Goal: Book appointment/travel/reservation

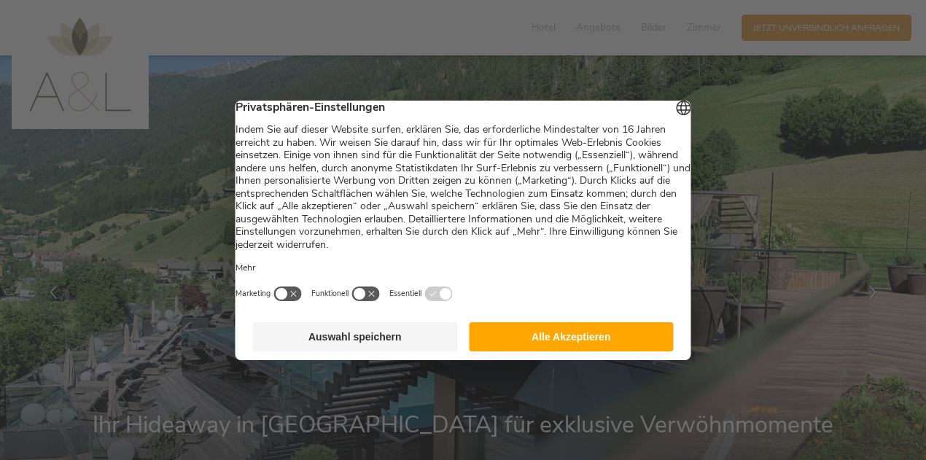
click at [330, 351] on button "Auswahl speichern" at bounding box center [355, 336] width 205 height 29
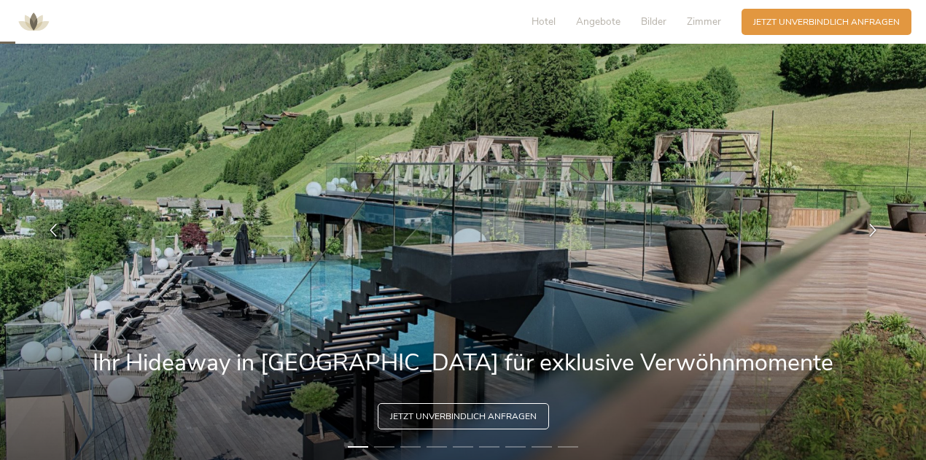
scroll to position [61, 0]
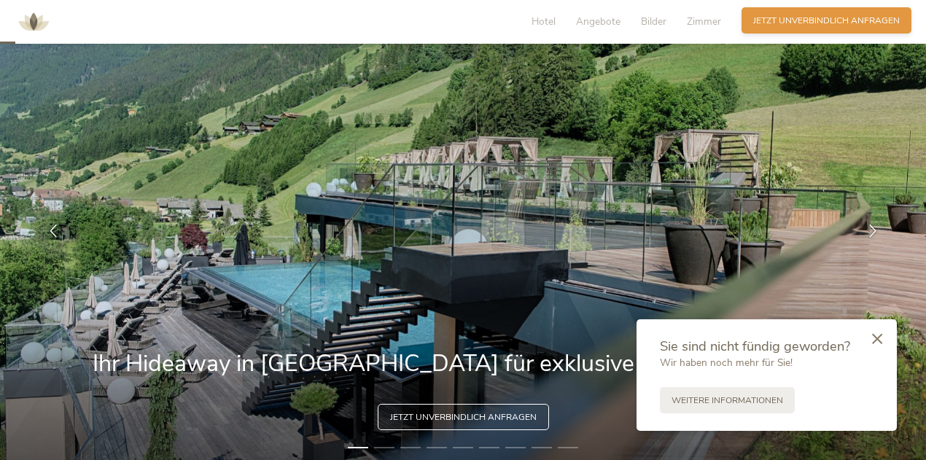
click at [825, 26] on span "Jetzt unverbindlich anfragen" at bounding box center [826, 21] width 146 height 12
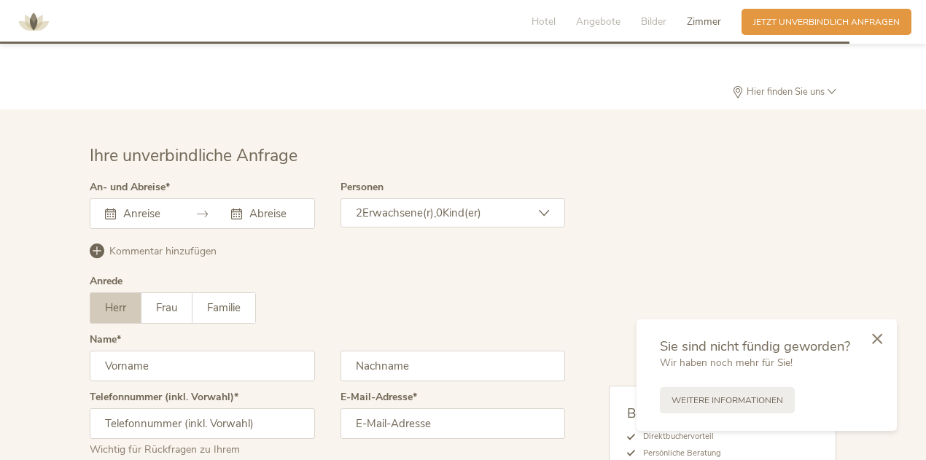
scroll to position [3597, 0]
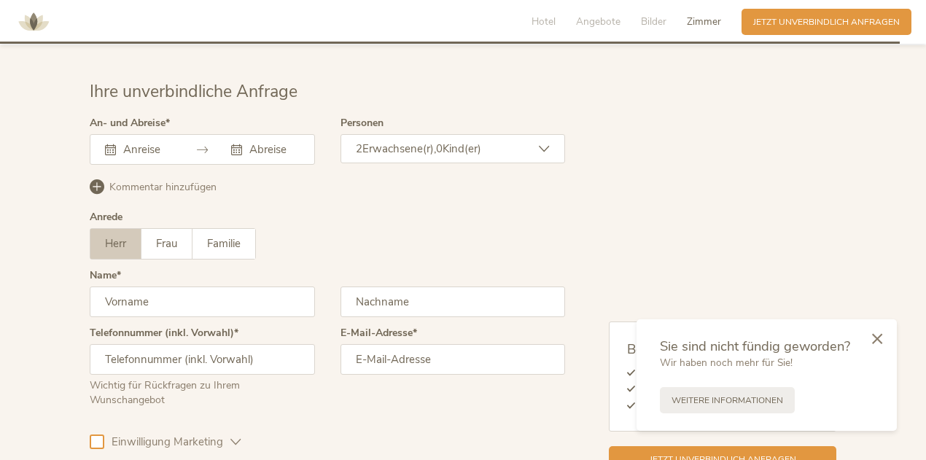
click at [112, 139] on div at bounding box center [202, 149] width 225 height 31
click at [141, 142] on input "text" at bounding box center [146, 149] width 53 height 15
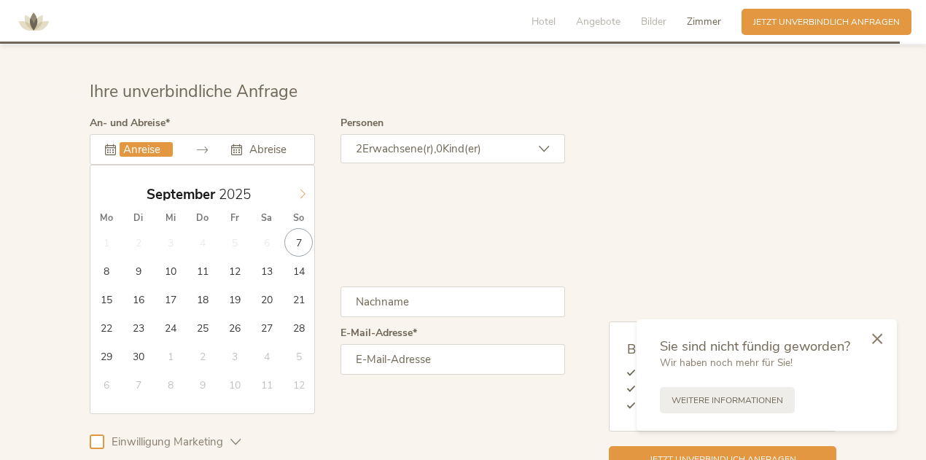
click at [308, 180] on span at bounding box center [302, 190] width 25 height 20
type input "[DATE]"
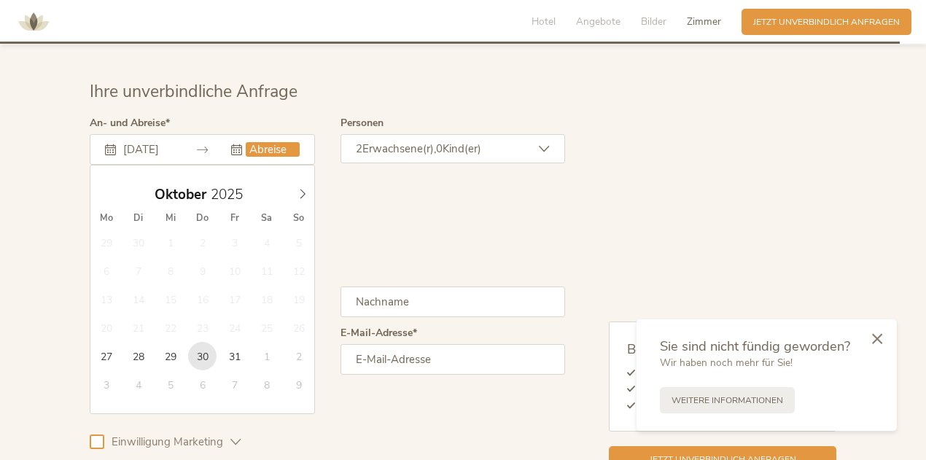
type input "[DATE]"
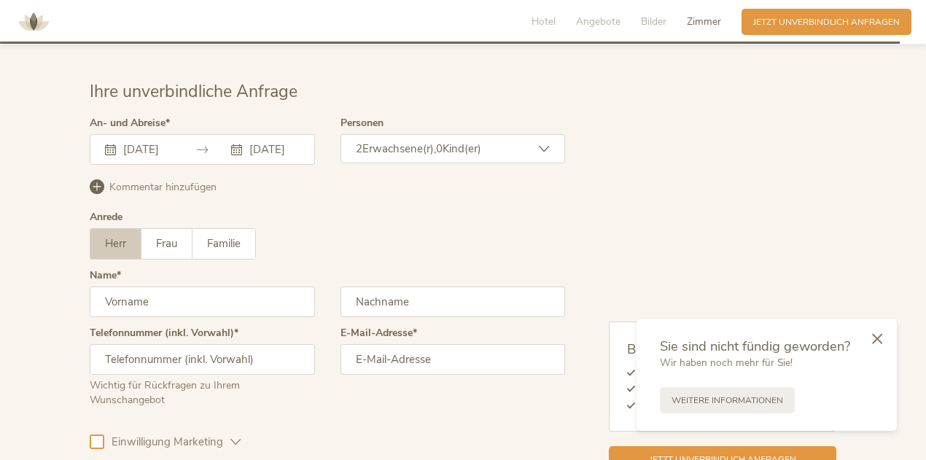
scroll to position [0, 0]
click at [478, 118] on div "Personen 2 Erwachsene(r), 0 Kind(er) Erwachsene(r) 2 Kind(er) 0 Übernehmen" at bounding box center [452, 147] width 225 height 58
click at [462, 141] on span "Kind(er)" at bounding box center [461, 148] width 39 height 15
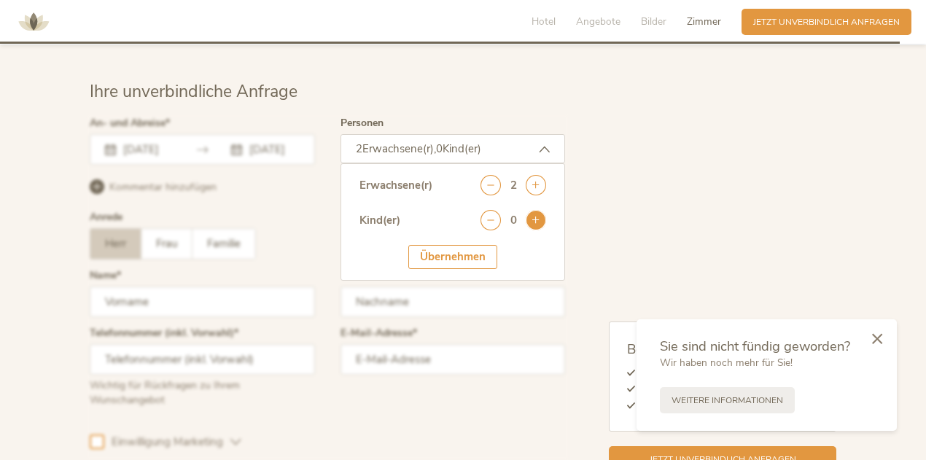
click at [532, 210] on icon at bounding box center [535, 220] width 20 height 20
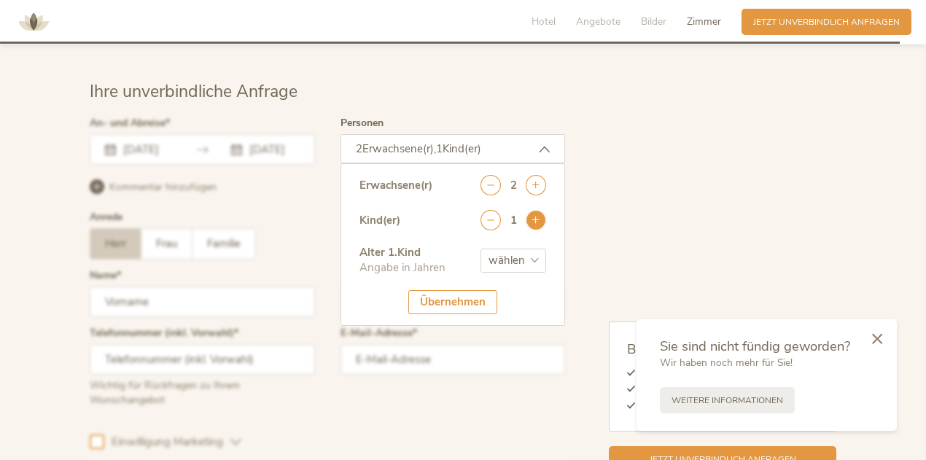
click at [532, 210] on icon at bounding box center [535, 220] width 20 height 20
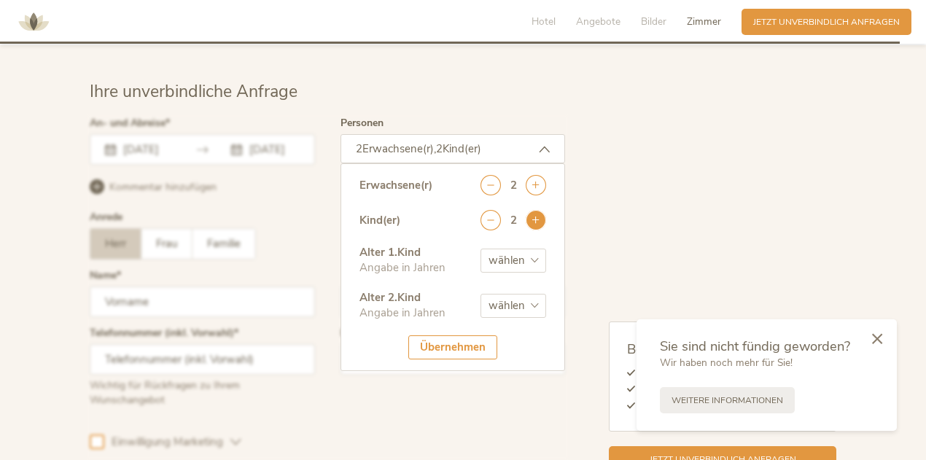
click at [532, 210] on icon at bounding box center [535, 220] width 20 height 20
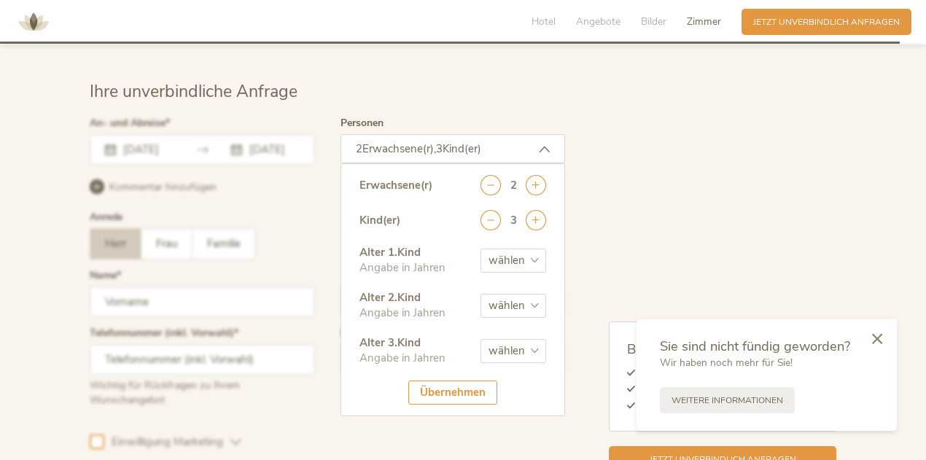
click at [526, 249] on select "wählen 0 1 2 3 4 5 6 7 8 9 10 11 12 13 14 15 16 17" at bounding box center [513, 261] width 66 height 24
select select "12"
click at [480, 249] on select "wählen 0 1 2 3 4 5 6 7 8 9 10 11 12 13 14 15 16 17" at bounding box center [513, 261] width 66 height 24
click at [506, 294] on select "wählen 0 1 2 3 4 5 6 7 8 9 10 11 12 13 14 15 16 17" at bounding box center [513, 306] width 66 height 24
select select "9"
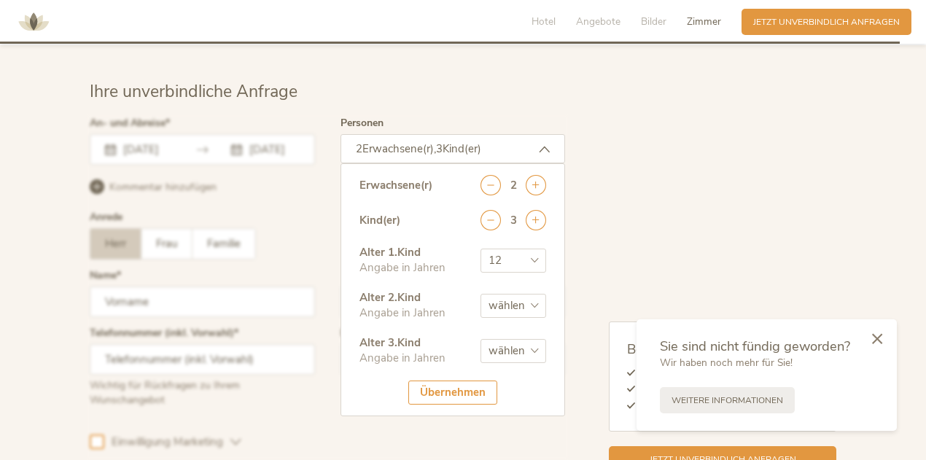
click at [480, 294] on select "wählen 0 1 2 3 4 5 6 7 8 9 10 11 12 13 14 15 16 17" at bounding box center [513, 306] width 66 height 24
click at [517, 339] on select "wählen 0 1 2 3 4 5 6 7 8 9 10 11 12 13 14 15 16 17" at bounding box center [513, 351] width 66 height 24
select select "7"
click at [480, 339] on select "wählen 0 1 2 3 4 5 6 7 8 9 10 11 12 13 14 15 16 17" at bounding box center [513, 351] width 66 height 24
click at [433, 380] on div "Übernehmen" at bounding box center [452, 392] width 89 height 24
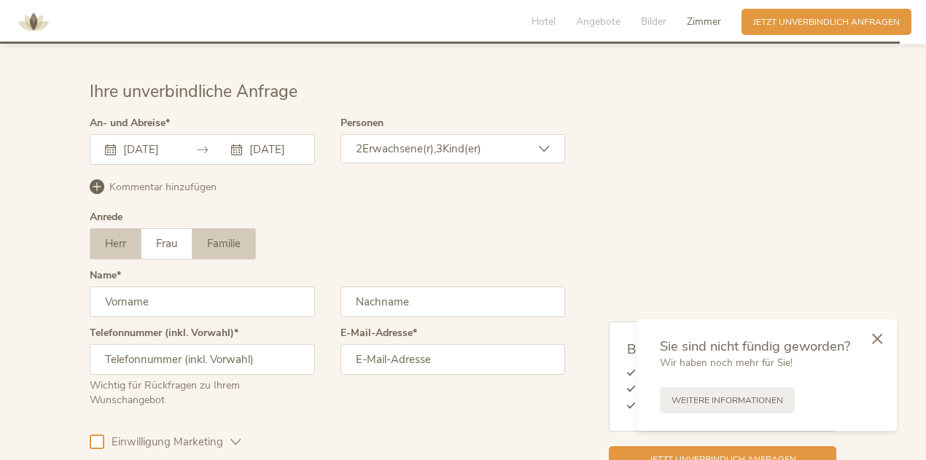
click at [235, 236] on span "Familie" at bounding box center [224, 243] width 34 height 15
click at [219, 286] on input "text" at bounding box center [202, 301] width 225 height 31
type input "Charly"
type input "van Voorst"
type input "[PHONE_NUMBER]"
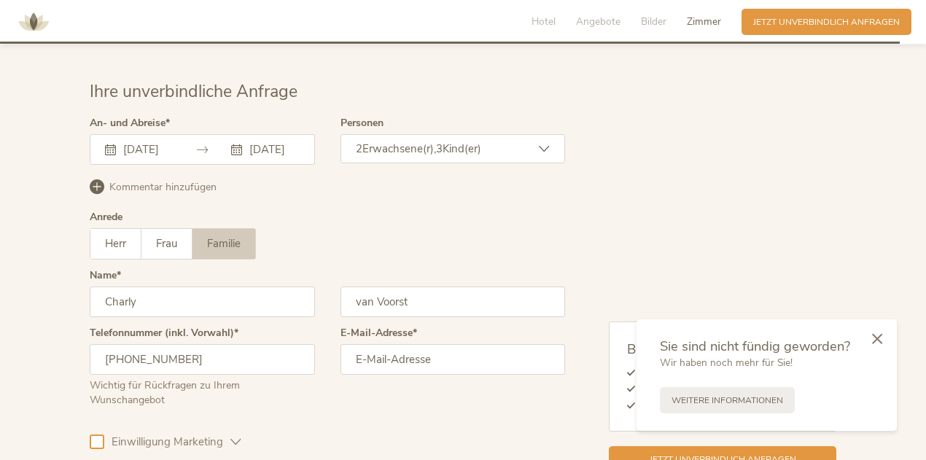
click at [396, 344] on input "email" at bounding box center [452, 359] width 225 height 31
type input "h"
type input "[EMAIL_ADDRESS][PERSON_NAME][DOMAIN_NAME]"
click at [719, 401] on span "Weitere Informationen" at bounding box center [727, 399] width 112 height 12
click at [878, 330] on div at bounding box center [876, 339] width 39 height 41
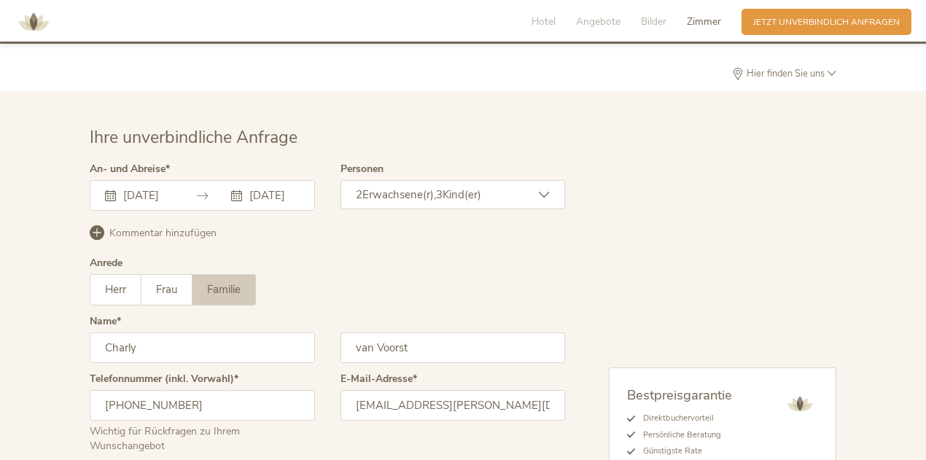
scroll to position [3703, 0]
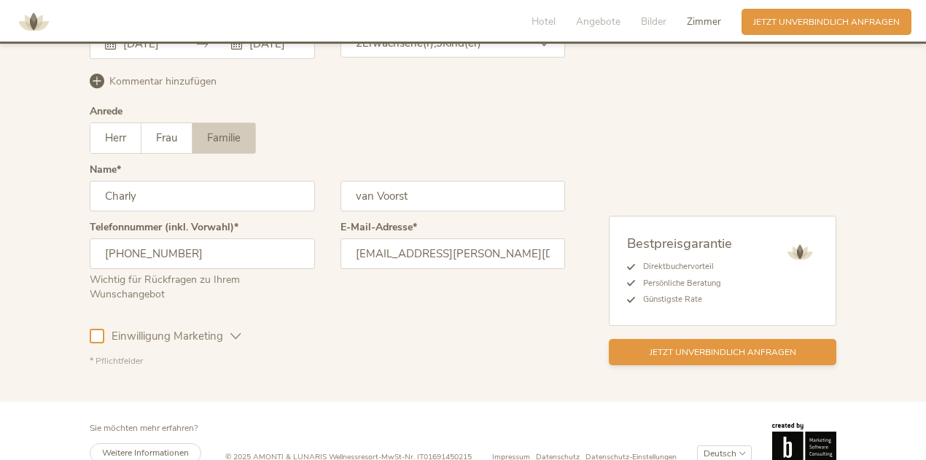
click at [686, 346] on span "Jetzt unverbindlich anfragen" at bounding box center [722, 352] width 146 height 12
